Goal: Browse casually: Explore the website without a specific task or goal

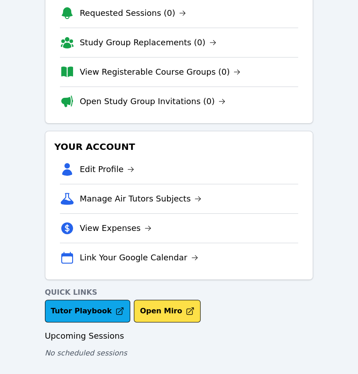
scroll to position [76, 0]
